Goal: Task Accomplishment & Management: Use online tool/utility

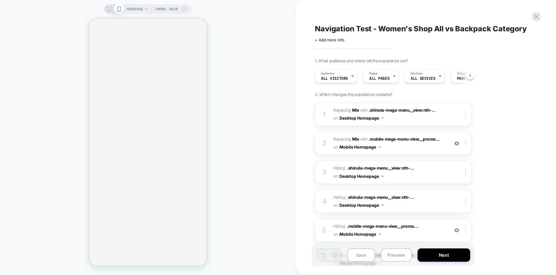
scroll to position [0, 0]
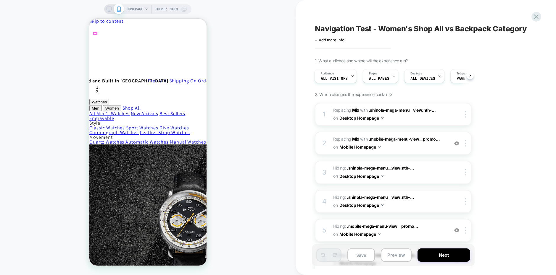
click at [453, 142] on div at bounding box center [457, 143] width 10 height 7
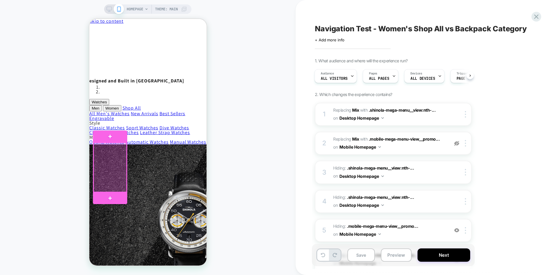
click at [108, 162] on div at bounding box center [109, 167] width 33 height 49
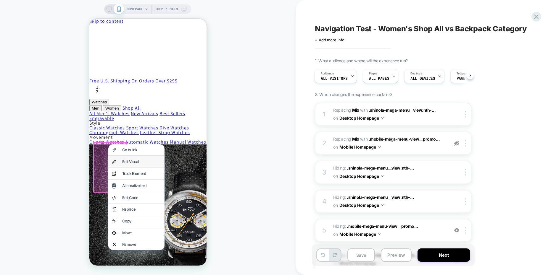
click at [128, 162] on div "Edit Visual" at bounding box center [141, 162] width 39 height 4
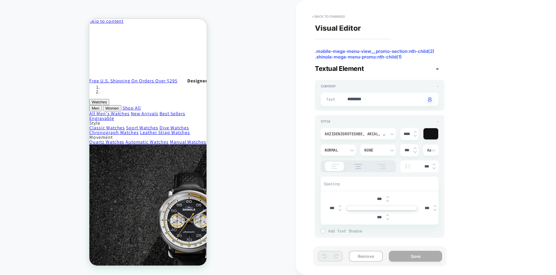
click at [372, 101] on textarea "*********" at bounding box center [386, 99] width 78 height 7
click at [359, 100] on textarea "*********" at bounding box center [386, 99] width 78 height 7
type textarea "*"
click at [333, 100] on div at bounding box center [339, 100] width 13 height 8
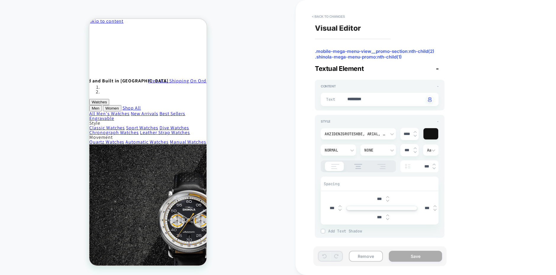
click at [384, 53] on span ".mobile-mega-menu-view__promo-section:nth-child(2) .shinola-mega-menu-promo:nth…" at bounding box center [380, 52] width 130 height 6
click at [384, 53] on span ".mobile-mega-menu-view__promo-section:nth-child(2) .shinola-mega-menu-promo:nth…" at bounding box center [380, 50] width 130 height 6
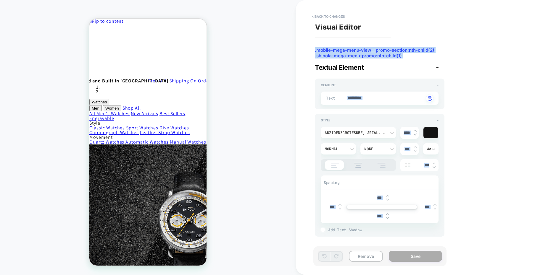
click at [384, 53] on span ".mobile-mega-menu-view__promo-section:nth-child(2) .shinola-mega-menu-promo:nth…" at bounding box center [380, 50] width 130 height 6
click at [327, 14] on button "< Back to changes" at bounding box center [328, 16] width 39 height 9
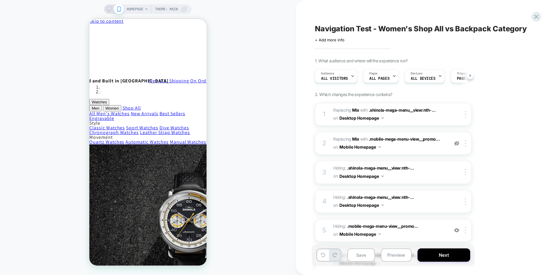
scroll to position [0, 0]
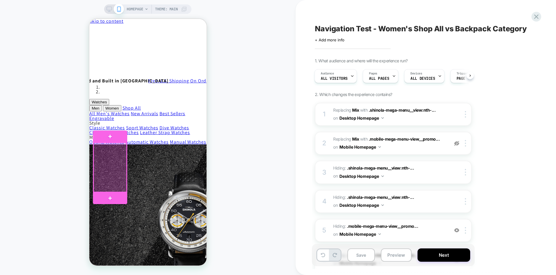
click at [106, 164] on div at bounding box center [109, 167] width 33 height 49
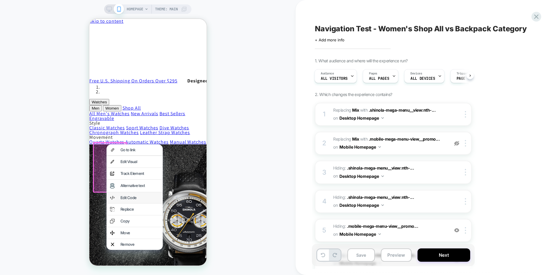
click at [127, 200] on div "Edit Code" at bounding box center [139, 198] width 39 height 4
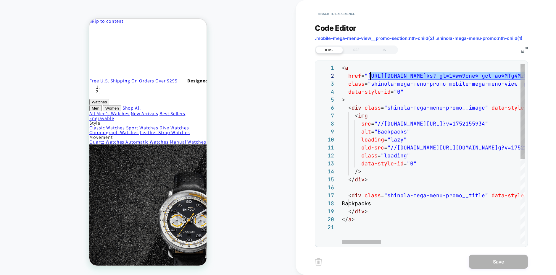
scroll to position [8, 25]
drag, startPoint x: 504, startPoint y: 77, endPoint x: 367, endPoint y: 77, distance: 137.0
type textarea "**********"
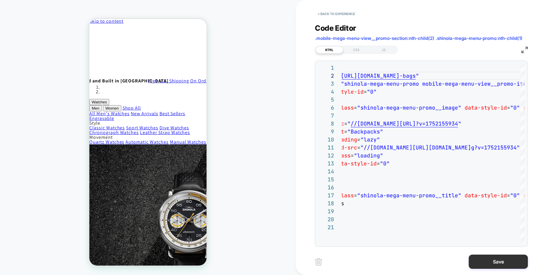
click at [498, 263] on button "Save" at bounding box center [498, 262] width 59 height 14
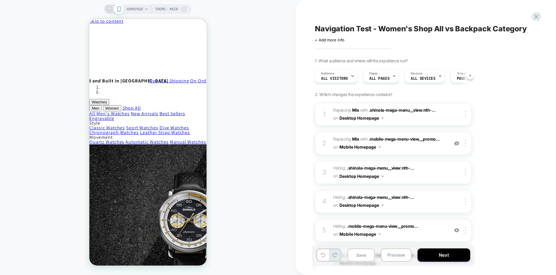
scroll to position [0, 0]
click at [95, 33] on div at bounding box center [95, 34] width 3 height 2
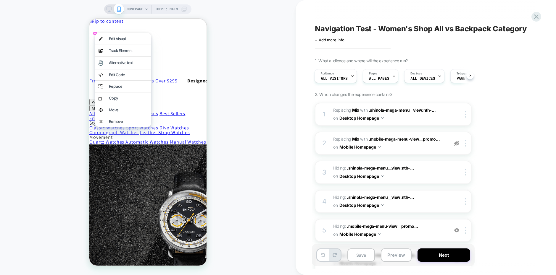
click at [216, 66] on div "HOMEPAGE Theme: MAIN" at bounding box center [148, 138] width 296 height 264
click at [267, 82] on div "HOMEPAGE Theme: MAIN" at bounding box center [148, 138] width 296 height 264
drag, startPoint x: 234, startPoint y: 35, endPoint x: 235, endPoint y: 44, distance: 9.8
click at [234, 35] on div "HOMEPAGE Theme: MAIN" at bounding box center [148, 138] width 296 height 264
click at [77, 55] on div "HOMEPAGE Theme: MAIN" at bounding box center [148, 138] width 296 height 264
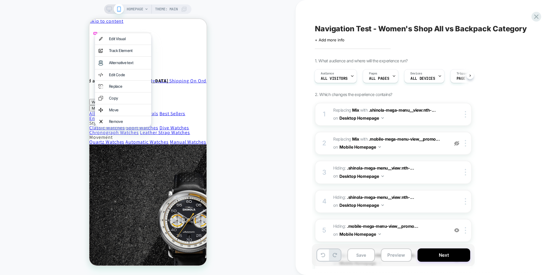
drag, startPoint x: 44, startPoint y: 67, endPoint x: 35, endPoint y: 69, distance: 9.5
click at [43, 67] on div "HOMEPAGE Theme: MAIN" at bounding box center [148, 138] width 296 height 264
click at [235, 96] on div "HOMEPAGE Theme: MAIN" at bounding box center [148, 138] width 296 height 264
click at [253, 113] on div "HOMEPAGE Theme: MAIN" at bounding box center [148, 138] width 296 height 264
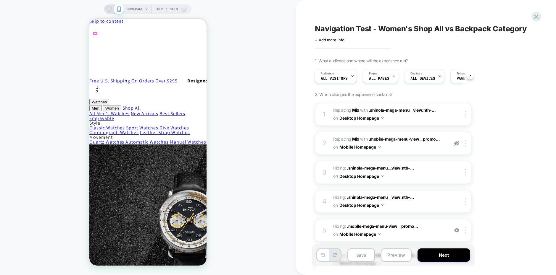
click at [457, 144] on img at bounding box center [456, 143] width 5 height 5
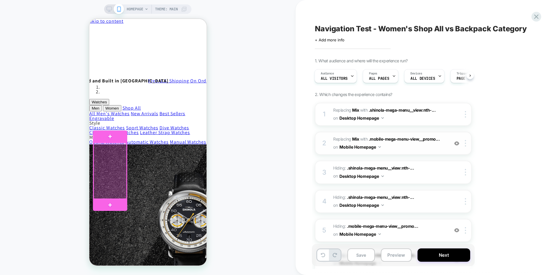
click at [109, 167] on div at bounding box center [109, 171] width 33 height 56
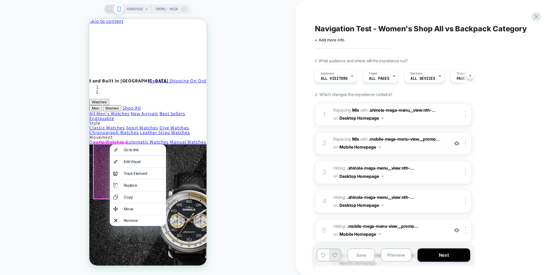
click at [129, 149] on div "Go to link" at bounding box center [142, 150] width 39 height 4
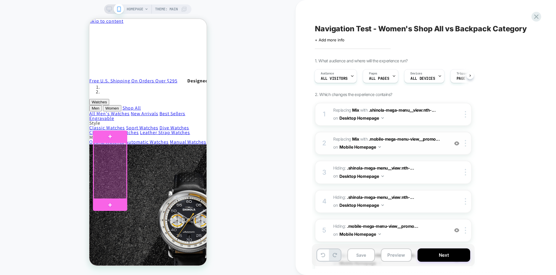
click at [114, 171] on div at bounding box center [109, 171] width 33 height 56
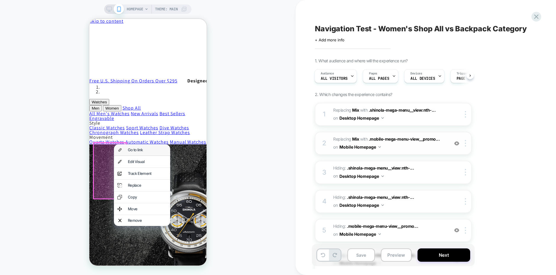
click at [134, 150] on div "Go to link" at bounding box center [147, 150] width 39 height 4
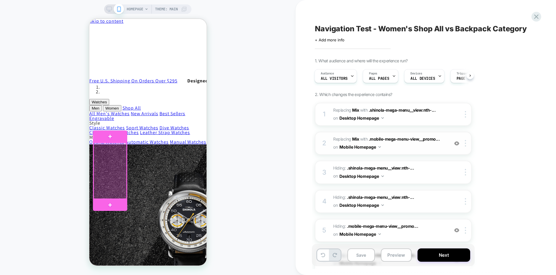
click at [109, 171] on div at bounding box center [109, 171] width 33 height 56
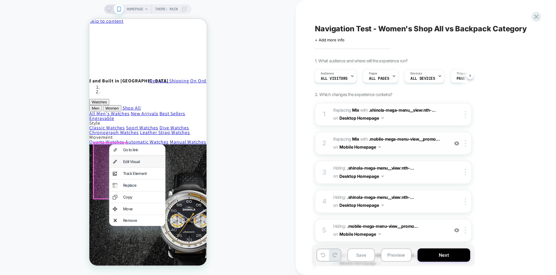
click at [133, 161] on div "Edit Visual" at bounding box center [142, 162] width 39 height 4
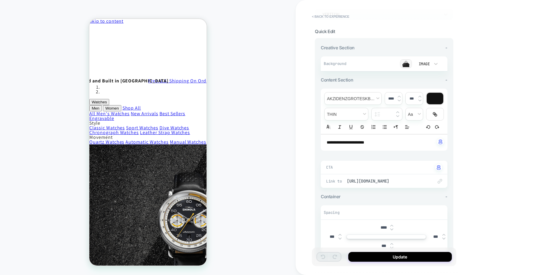
scroll to position [50, 0]
click at [371, 181] on span "[URL][DOMAIN_NAME]" at bounding box center [387, 180] width 80 height 5
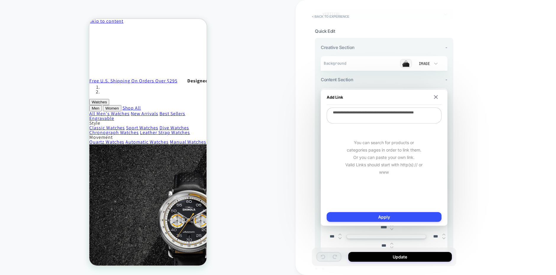
click at [477, 160] on div "**********" at bounding box center [426, 137] width 260 height 275
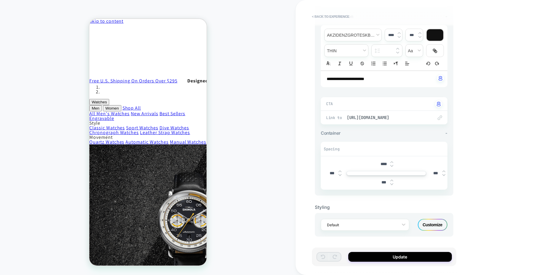
scroll to position [113, 0]
click at [396, 257] on button "Update" at bounding box center [400, 257] width 104 height 10
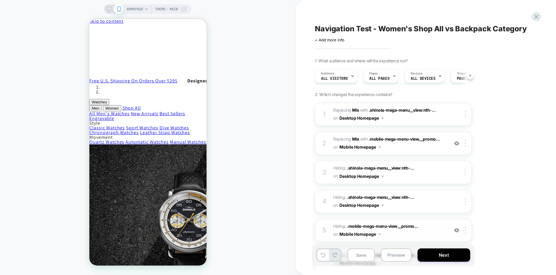
scroll to position [0, 0]
click at [359, 256] on button "Save" at bounding box center [361, 255] width 28 height 13
drag, startPoint x: 399, startPoint y: 257, endPoint x: 403, endPoint y: 264, distance: 7.4
click at [399, 257] on button "Preview" at bounding box center [396, 255] width 31 height 13
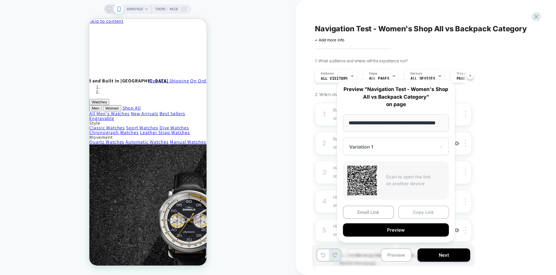
scroll to position [0, 0]
click at [424, 214] on button "Copy Link" at bounding box center [423, 212] width 51 height 13
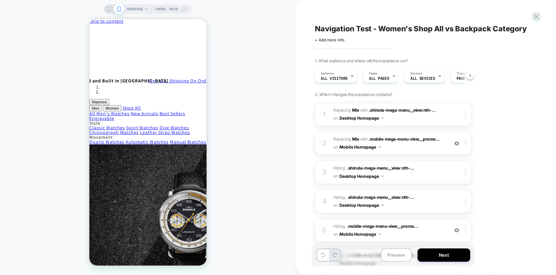
drag, startPoint x: 108, startPoint y: 9, endPoint x: 236, endPoint y: 34, distance: 130.3
click at [108, 9] on icon at bounding box center [109, 9] width 5 height 5
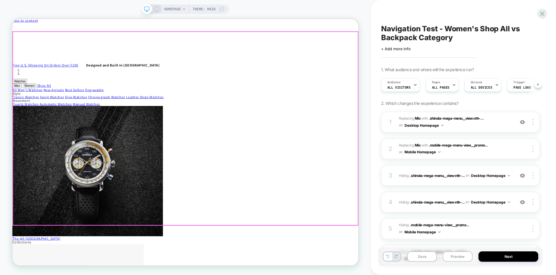
scroll to position [0, 0]
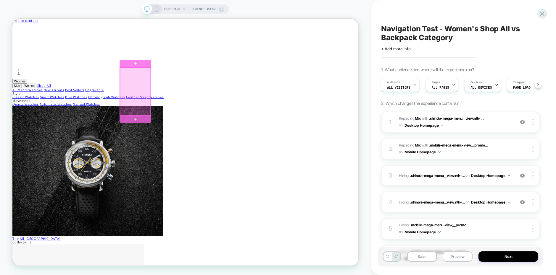
click at [175, 112] on div at bounding box center [176, 116] width 41 height 64
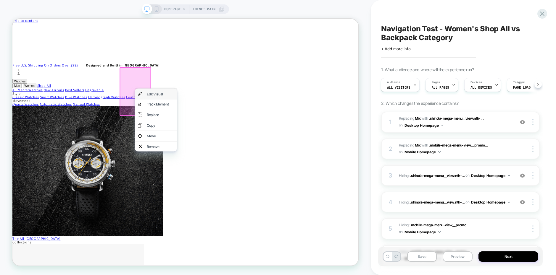
click at [195, 117] on div "Edit Visual" at bounding box center [209, 119] width 36 height 5
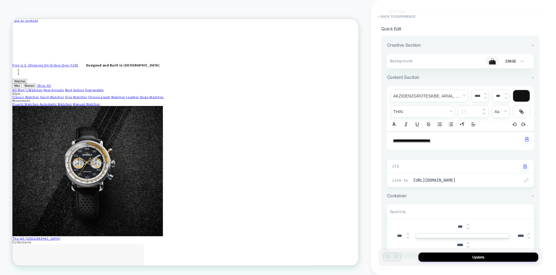
scroll to position [53, 0]
click at [490, 178] on span "[URL][DOMAIN_NAME]" at bounding box center [463, 179] width 101 height 5
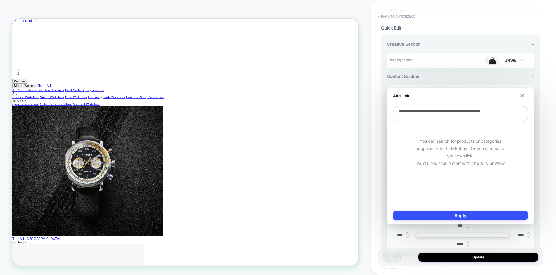
click at [463, 29] on section "**********" at bounding box center [460, 162] width 159 height 274
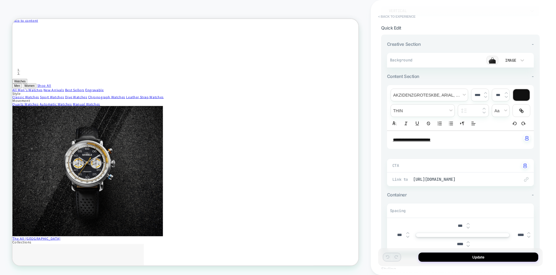
click at [412, 18] on button "< Back to experience" at bounding box center [396, 16] width 43 height 9
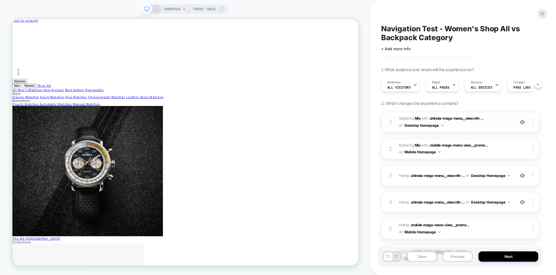
scroll to position [0, 0]
click at [521, 123] on img at bounding box center [522, 122] width 5 height 5
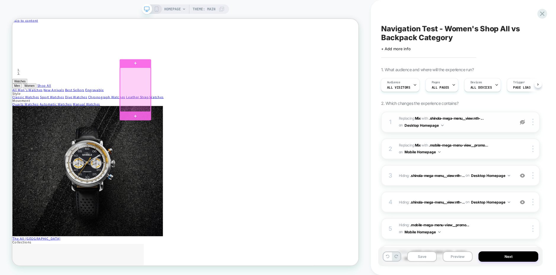
click at [173, 112] on div at bounding box center [176, 113] width 41 height 59
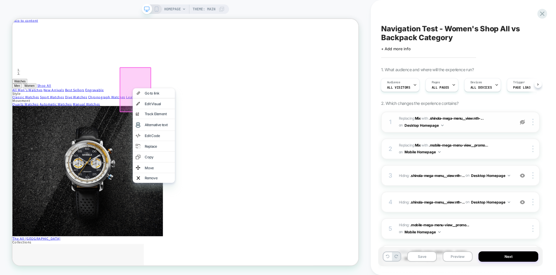
click at [202, 173] on div "Edit Code" at bounding box center [207, 175] width 36 height 5
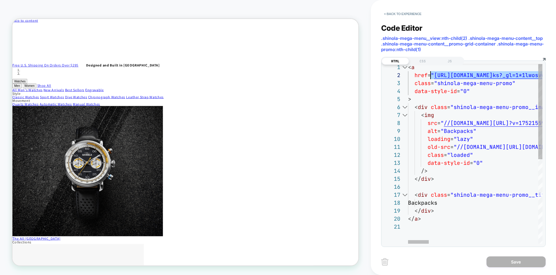
scroll to position [8, 25]
drag, startPoint x: 523, startPoint y: 76, endPoint x: 433, endPoint y: 77, distance: 90.0
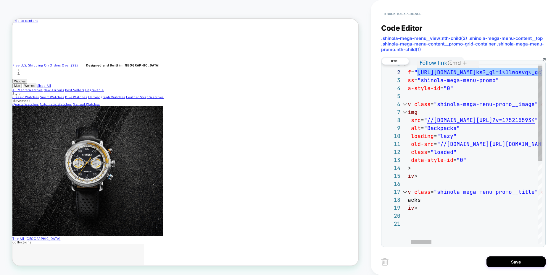
type textarea "**********"
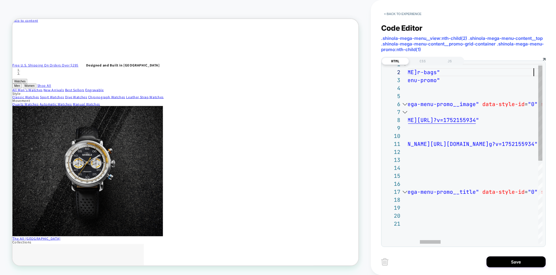
scroll to position [8, 201]
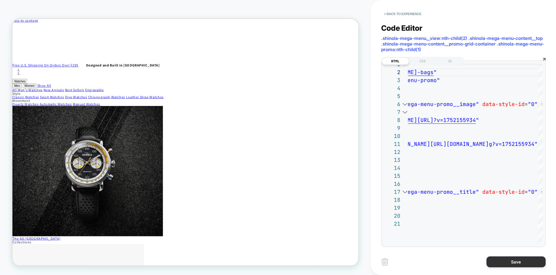
click at [506, 263] on button "Save" at bounding box center [515, 262] width 59 height 11
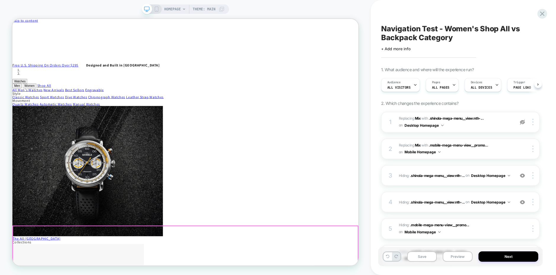
scroll to position [0, 0]
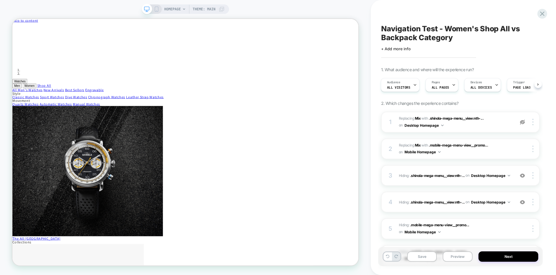
drag, startPoint x: 425, startPoint y: 257, endPoint x: 455, endPoint y: 267, distance: 31.4
click at [426, 257] on button "Save" at bounding box center [422, 257] width 30 height 10
click at [461, 257] on button "Preview" at bounding box center [458, 257] width 30 height 10
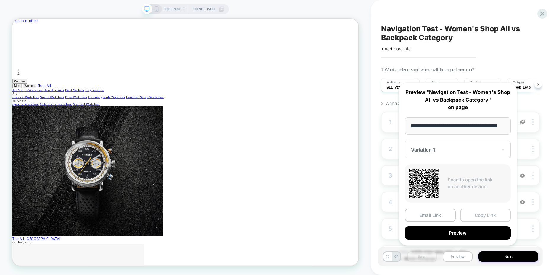
scroll to position [0, 0]
click at [479, 216] on button "Copy Link" at bounding box center [485, 215] width 51 height 13
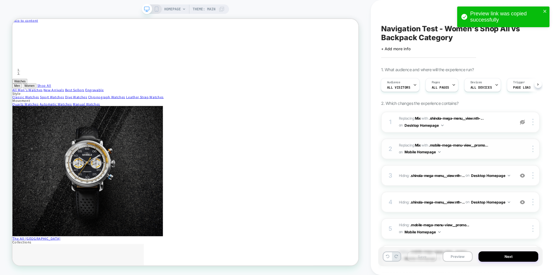
drag, startPoint x: 523, startPoint y: 122, endPoint x: 520, endPoint y: 141, distance: 18.5
click at [523, 122] on img at bounding box center [522, 122] width 5 height 5
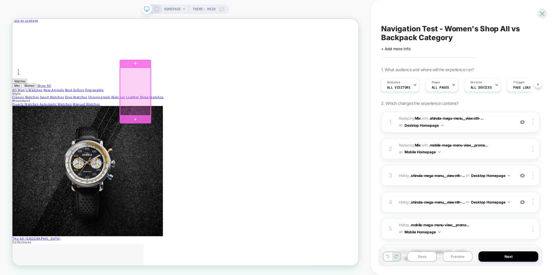
click at [176, 109] on div at bounding box center [176, 116] width 41 height 64
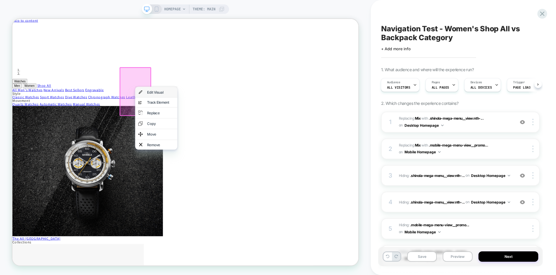
click at [197, 113] on div "Edit Visual" at bounding box center [204, 117] width 56 height 14
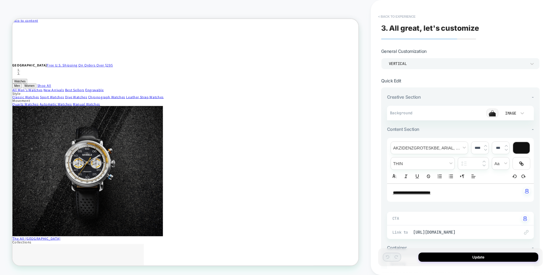
click at [387, 15] on button "< Back to experience" at bounding box center [396, 16] width 43 height 9
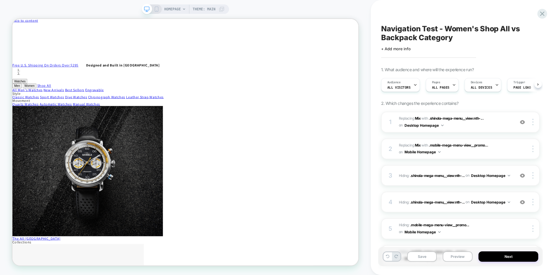
scroll to position [0, 0]
click at [521, 122] on img at bounding box center [522, 122] width 5 height 5
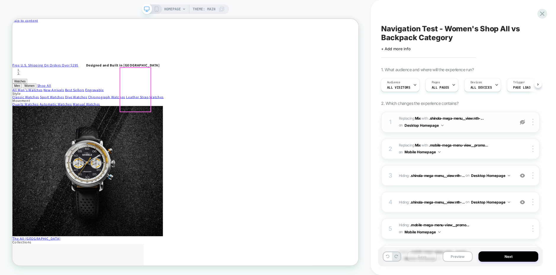
click at [175, 114] on div at bounding box center [176, 113] width 41 height 59
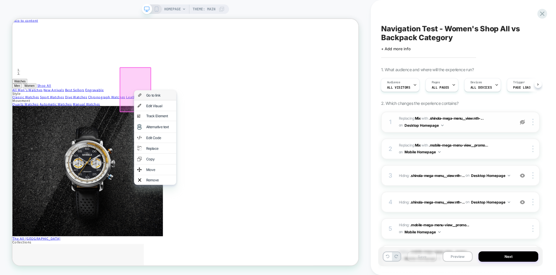
click at [201, 118] on div "Go to link" at bounding box center [209, 120] width 36 height 5
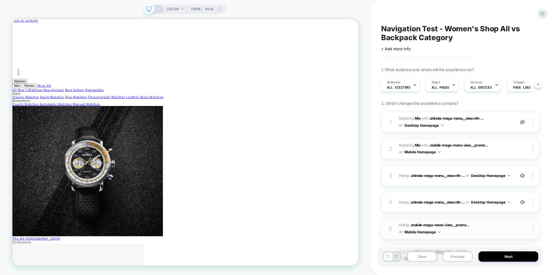
scroll to position [0, 1]
click at [423, 259] on button "Save" at bounding box center [422, 257] width 30 height 10
click at [462, 259] on button "Preview" at bounding box center [458, 257] width 30 height 10
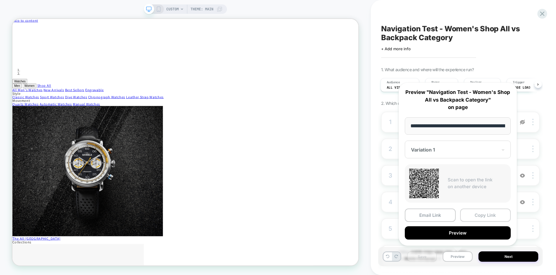
click at [491, 217] on button "Copy Link" at bounding box center [485, 215] width 51 height 13
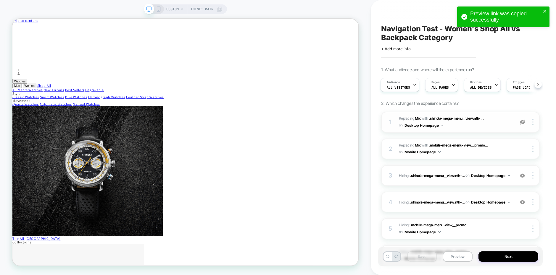
click at [522, 122] on img at bounding box center [522, 122] width 5 height 5
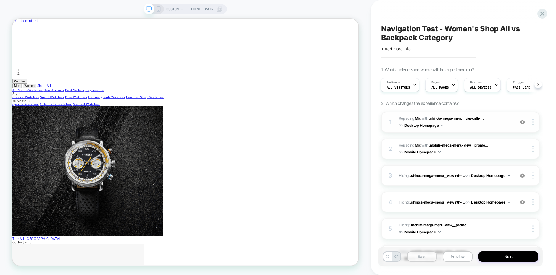
click at [420, 255] on button "Save" at bounding box center [422, 257] width 30 height 10
click at [460, 257] on button "Preview" at bounding box center [458, 257] width 30 height 10
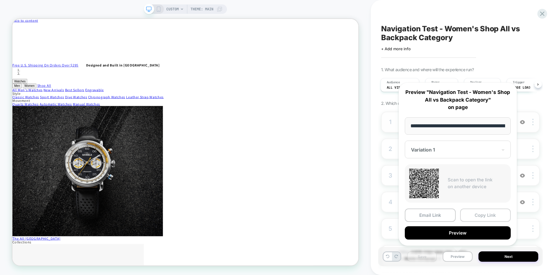
click at [488, 214] on button "Copy Link" at bounding box center [485, 215] width 51 height 13
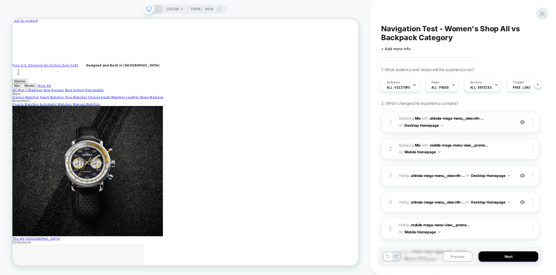
click at [544, 16] on icon at bounding box center [542, 14] width 8 height 8
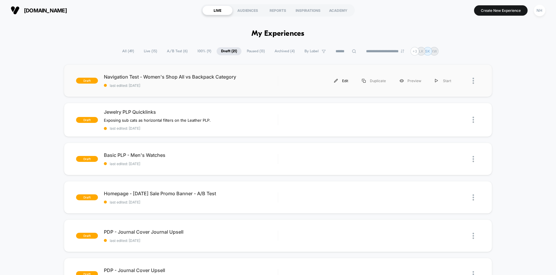
click at [344, 81] on div "Edit" at bounding box center [341, 80] width 28 height 13
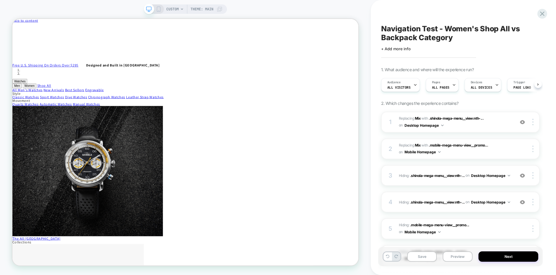
scroll to position [0, 0]
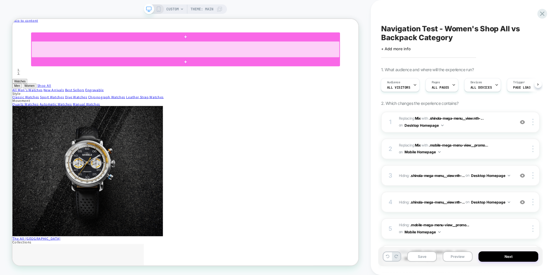
click at [232, 61] on div at bounding box center [243, 60] width 411 height 22
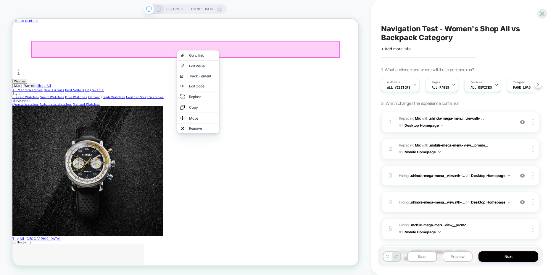
click at [233, 57] on div at bounding box center [243, 59] width 412 height 23
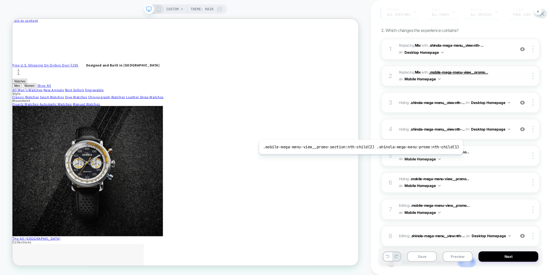
scroll to position [116, 0]
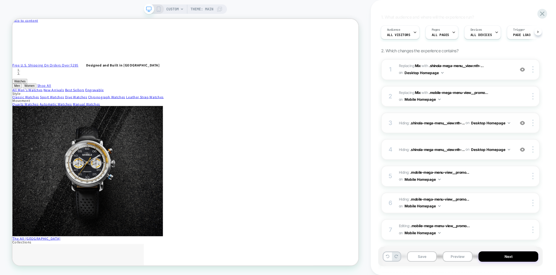
scroll to position [0, 0]
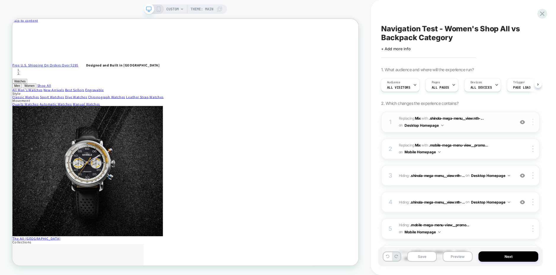
click at [532, 123] on img at bounding box center [532, 122] width 1 height 7
click at [544, 128] on div "Navigation Test - Women's Shop All vs Backpack Category Click to edit experienc…" at bounding box center [463, 137] width 165 height 275
click at [534, 150] on div at bounding box center [533, 149] width 11 height 7
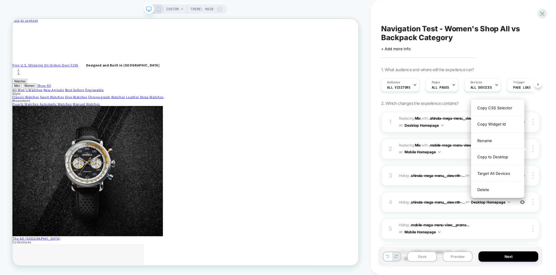
click at [538, 133] on div "1 #_loomi_addon_1758210450599 Replacing Mix WITH .shinola-mega-menu__view:nth-.…" at bounding box center [460, 236] width 159 height 249
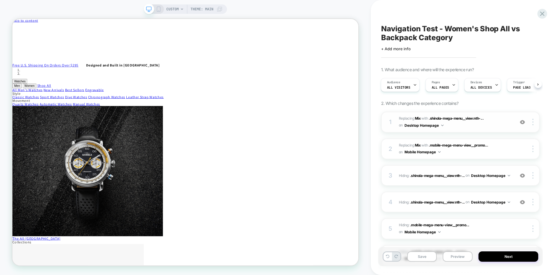
click at [496, 124] on span "#_loomi_addon_1758210450599 Replacing Mix WITH .shinola-mega-menu__view:nth-...…" at bounding box center [455, 122] width 113 height 14
click at [531, 123] on div at bounding box center [533, 122] width 11 height 7
click at [537, 110] on div "1. What audience and where will the experience run? Audience All Visitors Pages…" at bounding box center [460, 214] width 159 height 294
click at [524, 123] on img at bounding box center [522, 122] width 5 height 5
click at [521, 122] on img at bounding box center [522, 122] width 5 height 5
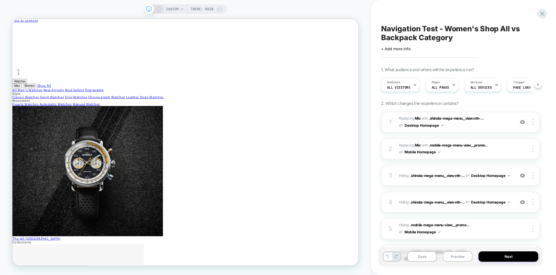
click at [157, 12] on div "CUSTOM Theme: MAIN" at bounding box center [185, 8] width 83 height 9
click at [160, 8] on icon at bounding box center [158, 9] width 5 height 5
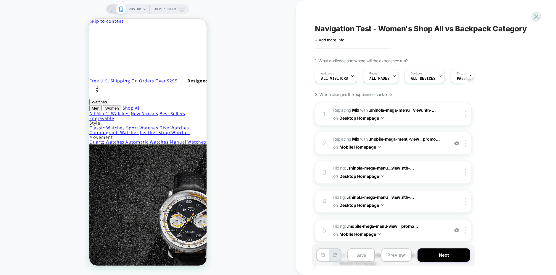
scroll to position [0, 0]
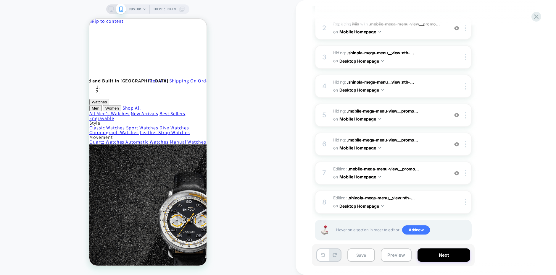
scroll to position [0, 0]
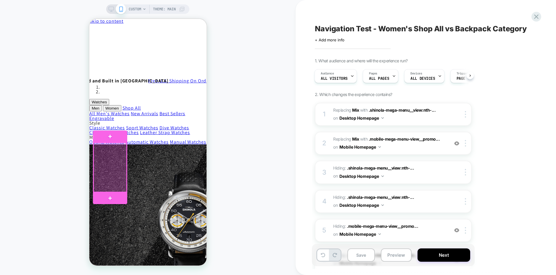
click at [123, 187] on div at bounding box center [109, 167] width 33 height 49
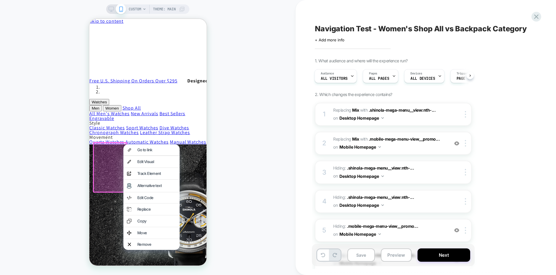
click at [479, 101] on div "1. What audience and where will the experience run? Audience All Visitors Pages…" at bounding box center [423, 214] width 216 height 313
click at [465, 117] on img at bounding box center [465, 114] width 1 height 7
click at [465, 116] on img at bounding box center [465, 114] width 1 height 7
click at [466, 146] on div at bounding box center [467, 143] width 10 height 7
click at [518, 181] on div "1. What audience and where will the experience run? Audience All Visitors Pages…" at bounding box center [423, 214] width 216 height 313
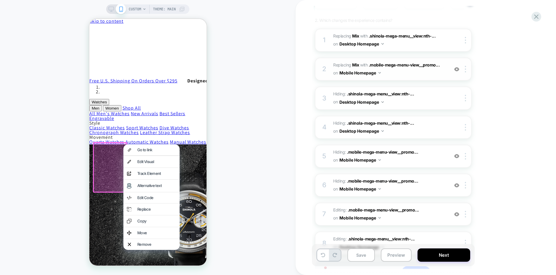
scroll to position [125, 0]
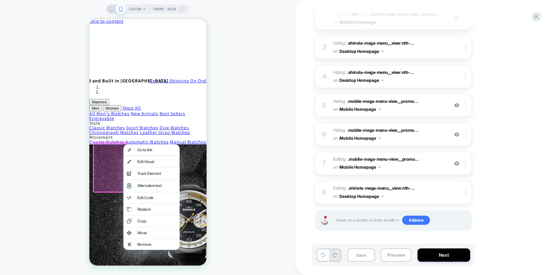
click at [118, 162] on div at bounding box center [110, 167] width 34 height 51
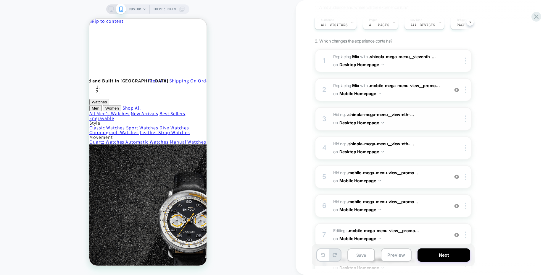
scroll to position [0, 0]
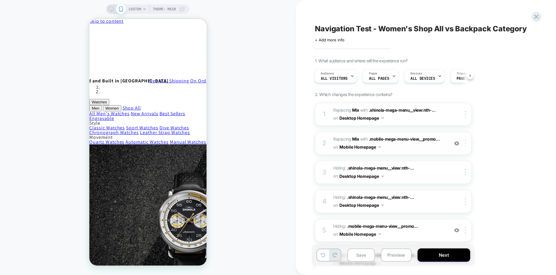
click at [466, 143] on img at bounding box center [465, 143] width 1 height 7
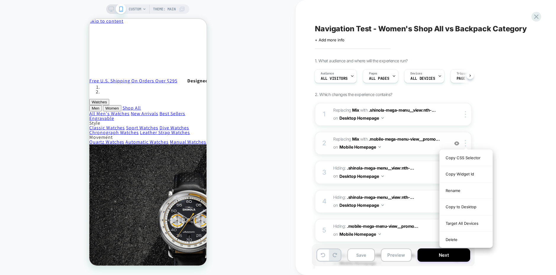
click at [423, 148] on span "#_loomi_addon_1758211193277 Replacing Mix WITH .mobile-mega-menu-view__promo...…" at bounding box center [389, 144] width 113 height 16
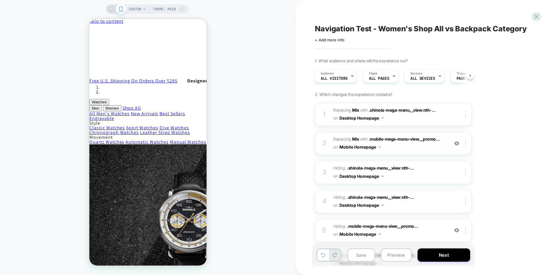
click at [380, 148] on img at bounding box center [379, 146] width 2 height 1
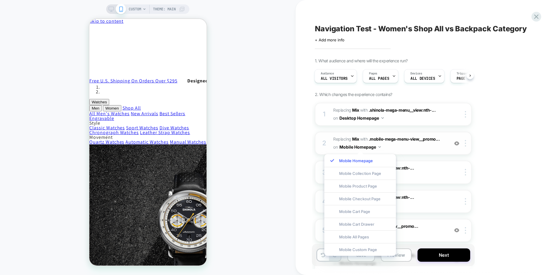
click at [399, 147] on span "#_loomi_addon_1758211193277 Replacing Mix WITH .mobile-mega-menu-view__promo...…" at bounding box center [389, 144] width 113 height 16
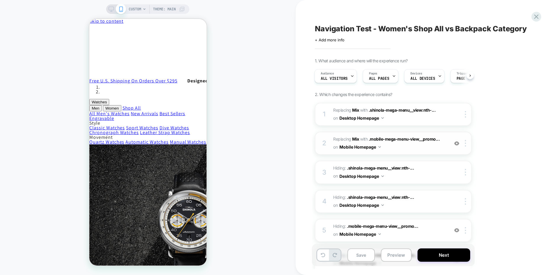
click at [440, 138] on span "#_loomi_addon_1758211193277 Replacing Mix WITH .mobile-mega-menu-view__promo...…" at bounding box center [389, 144] width 113 height 16
click at [458, 144] on img at bounding box center [456, 143] width 5 height 5
click at [466, 145] on img at bounding box center [465, 143] width 1 height 7
click at [466, 116] on img at bounding box center [465, 114] width 1 height 7
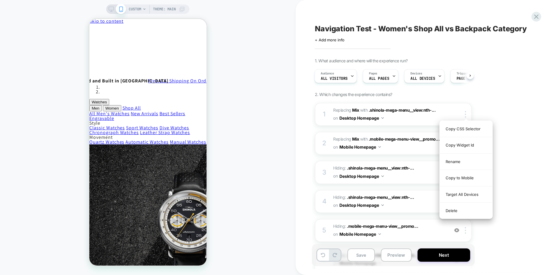
click at [508, 112] on div "1. What audience and where will the experience run? Audience All Visitors Pages…" at bounding box center [423, 214] width 216 height 313
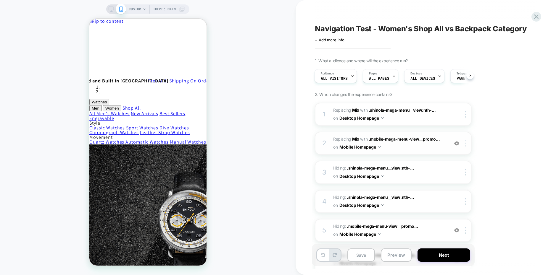
click at [466, 146] on img at bounding box center [465, 143] width 1 height 7
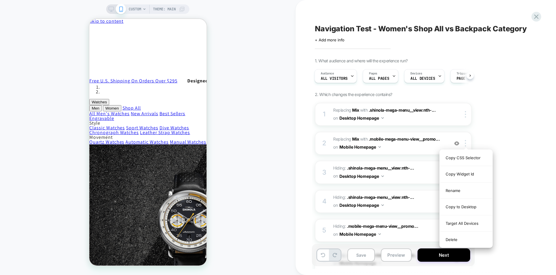
click at [490, 106] on div "1. What audience and where will the experience run? Audience All Visitors Pages…" at bounding box center [423, 214] width 216 height 313
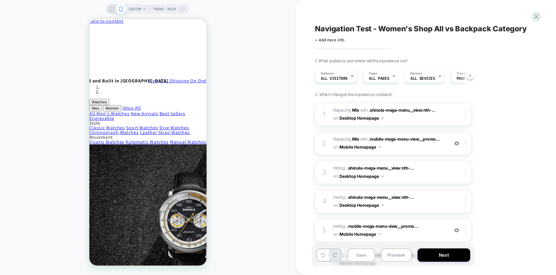
click at [457, 144] on img at bounding box center [456, 143] width 5 height 5
click at [467, 144] on div at bounding box center [467, 143] width 10 height 7
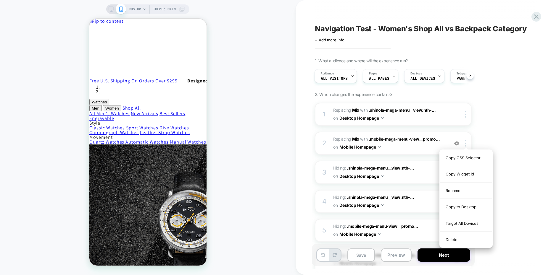
click at [513, 133] on div "1. What audience and where will the experience run? Audience All Visitors Pages…" at bounding box center [423, 214] width 216 height 313
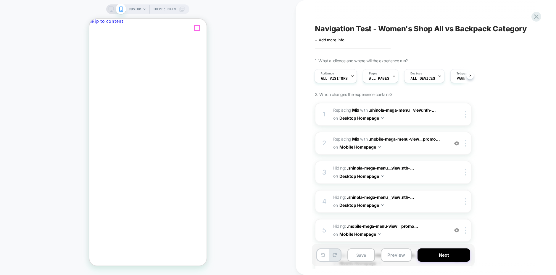
click at [115, 29] on icon "Close" at bounding box center [115, 31] width 0 height 4
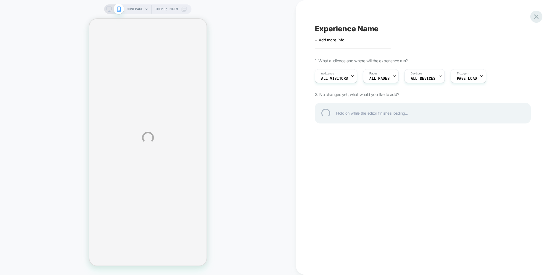
click at [539, 17] on div at bounding box center [536, 17] width 12 height 12
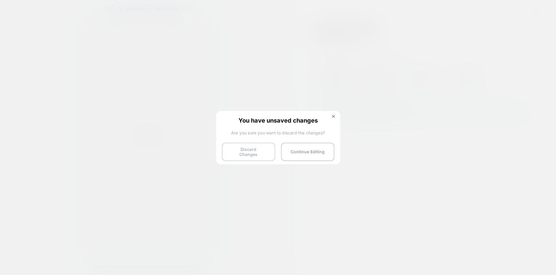
click at [257, 153] on button "Discard Changes" at bounding box center [248, 152] width 53 height 18
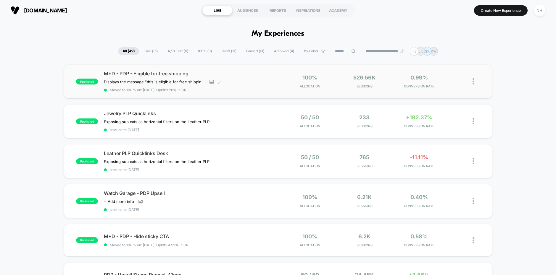
click at [161, 74] on span "M+D - PDP - Eligible for free shipping" at bounding box center [191, 74] width 174 height 6
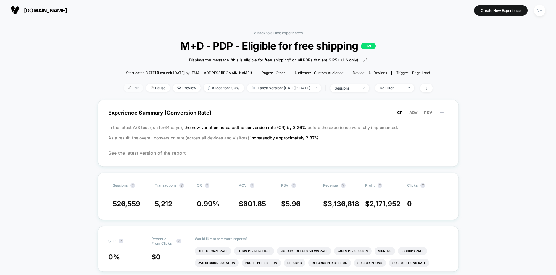
click at [128, 88] on span "Edit" at bounding box center [134, 88] width 20 height 8
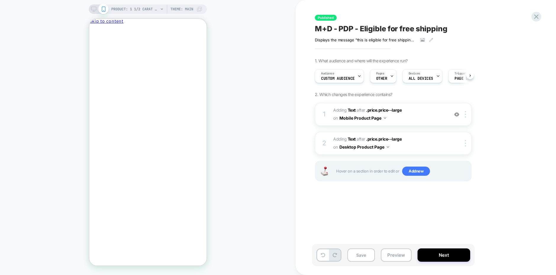
scroll to position [0, 0]
click at [117, 29] on button "Close drawer" at bounding box center [103, 31] width 28 height 6
click at [468, 116] on div at bounding box center [467, 114] width 10 height 7
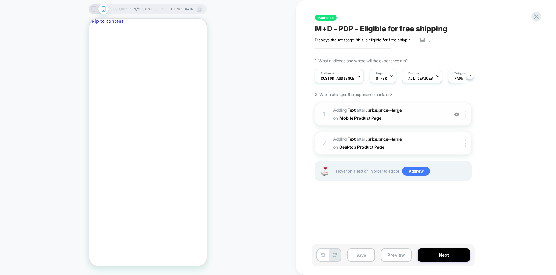
click at [465, 115] on img at bounding box center [465, 114] width 1 height 7
click at [510, 118] on div "1. What audience and where will the experience run? Audience Custom Audience Pa…" at bounding box center [423, 127] width 216 height 138
click at [539, 16] on icon at bounding box center [536, 17] width 8 height 8
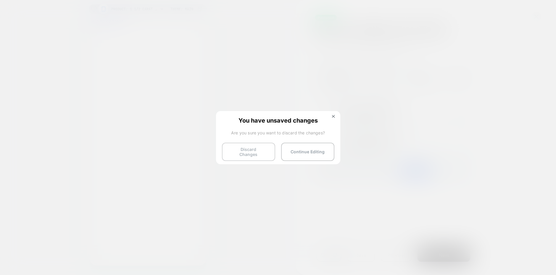
click at [261, 153] on button "Discard Changes" at bounding box center [248, 152] width 53 height 18
